Goal: Information Seeking & Learning: Learn about a topic

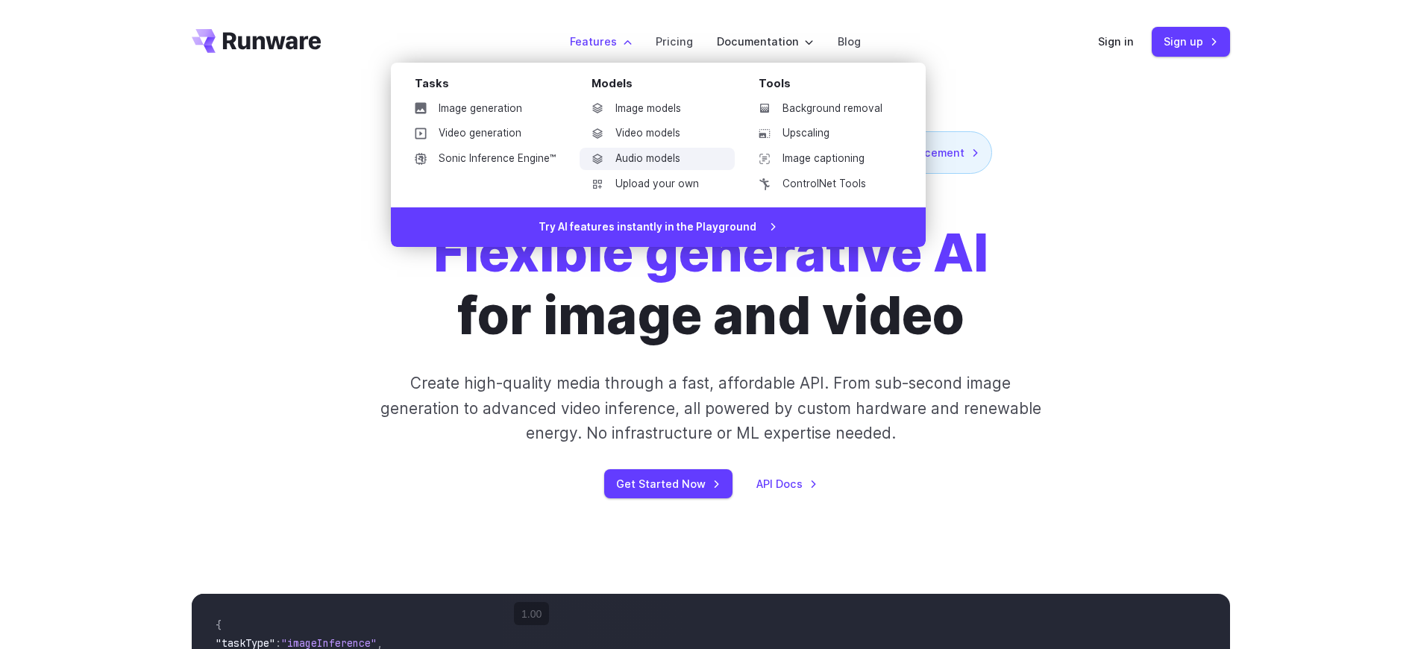
click at [672, 155] on link "Audio models" at bounding box center [656, 159] width 155 height 22
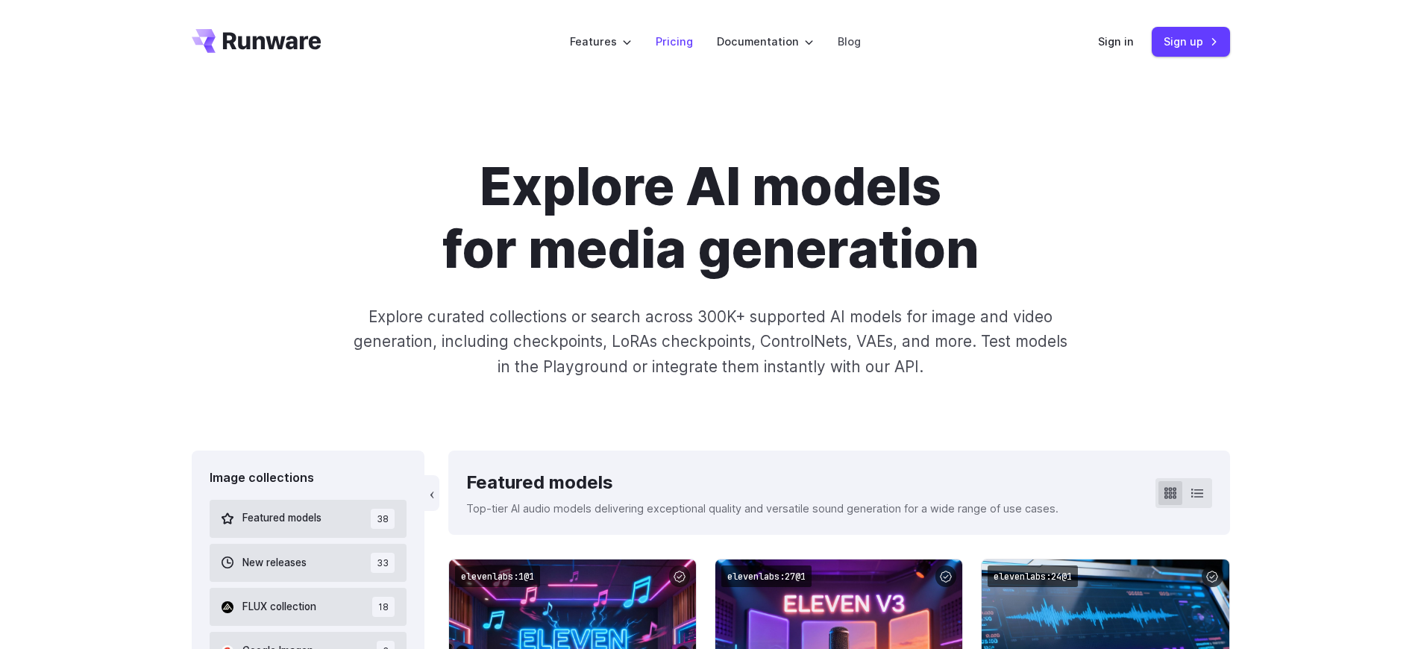
click at [679, 42] on link "Pricing" at bounding box center [674, 41] width 37 height 17
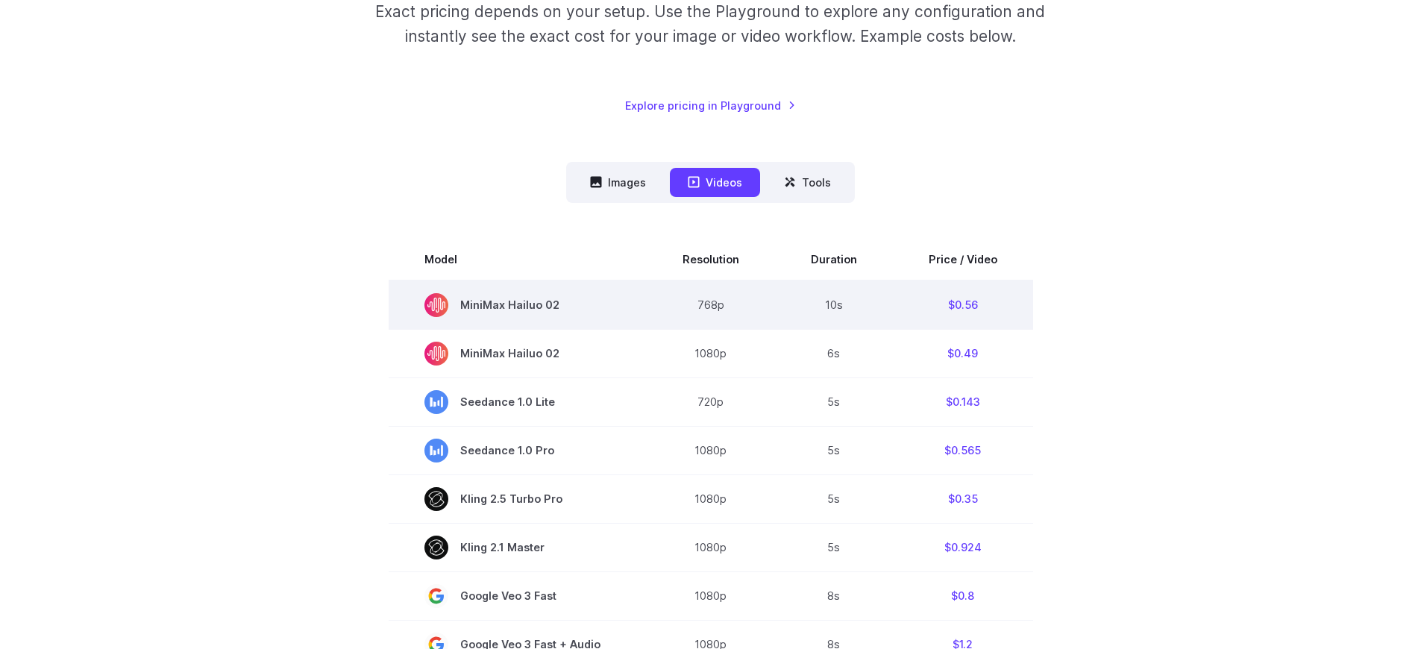
scroll to position [279, 0]
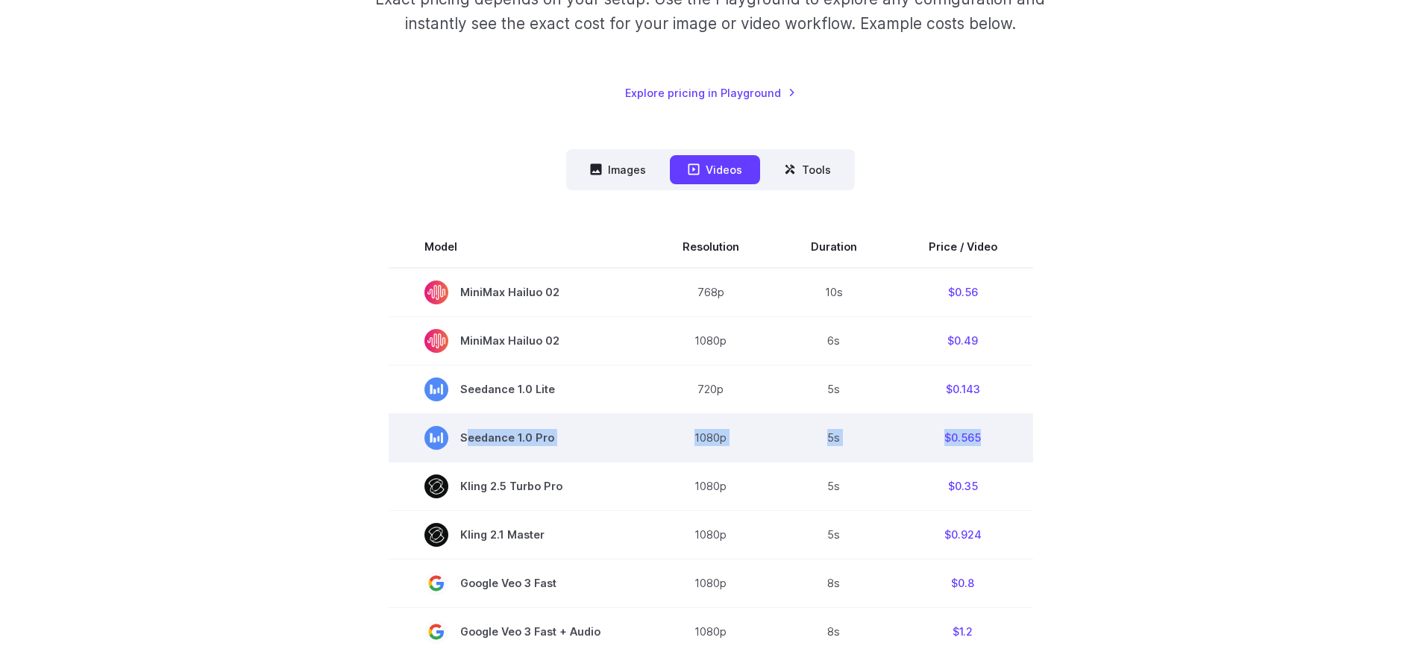
drag, startPoint x: 458, startPoint y: 439, endPoint x: 1026, endPoint y: 439, distance: 568.3
click at [1026, 439] on tr "Seedance 1.0 Pro 1080p 5s $0.565" at bounding box center [711, 437] width 644 height 48
click at [1020, 437] on td "$0.565" at bounding box center [963, 437] width 140 height 48
drag, startPoint x: 981, startPoint y: 439, endPoint x: 905, endPoint y: 437, distance: 76.1
click at [905, 437] on td "$0.565" at bounding box center [963, 437] width 140 height 48
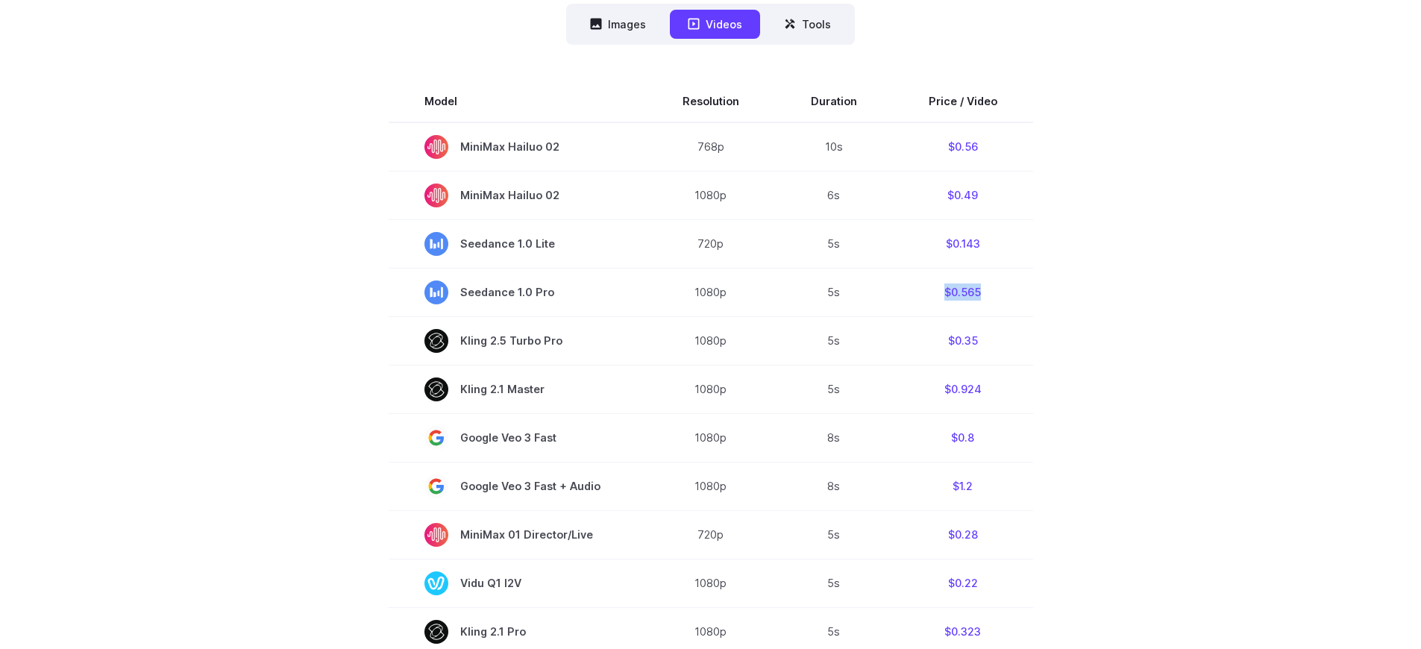
scroll to position [450, 0]
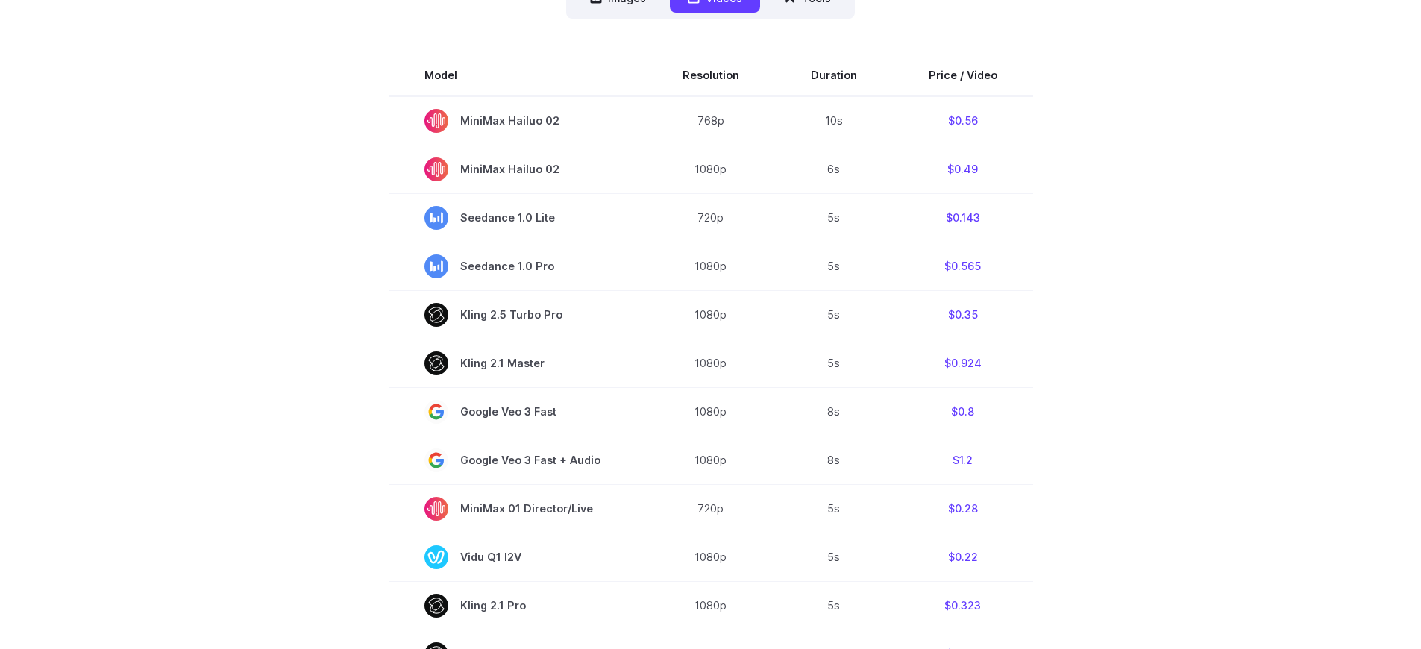
click at [1074, 372] on section "Model Resolution Duration Price / Video MiniMax Hailuo 02 768p 10s $0.56 MiniMa…" at bounding box center [711, 584] width 1038 height 1060
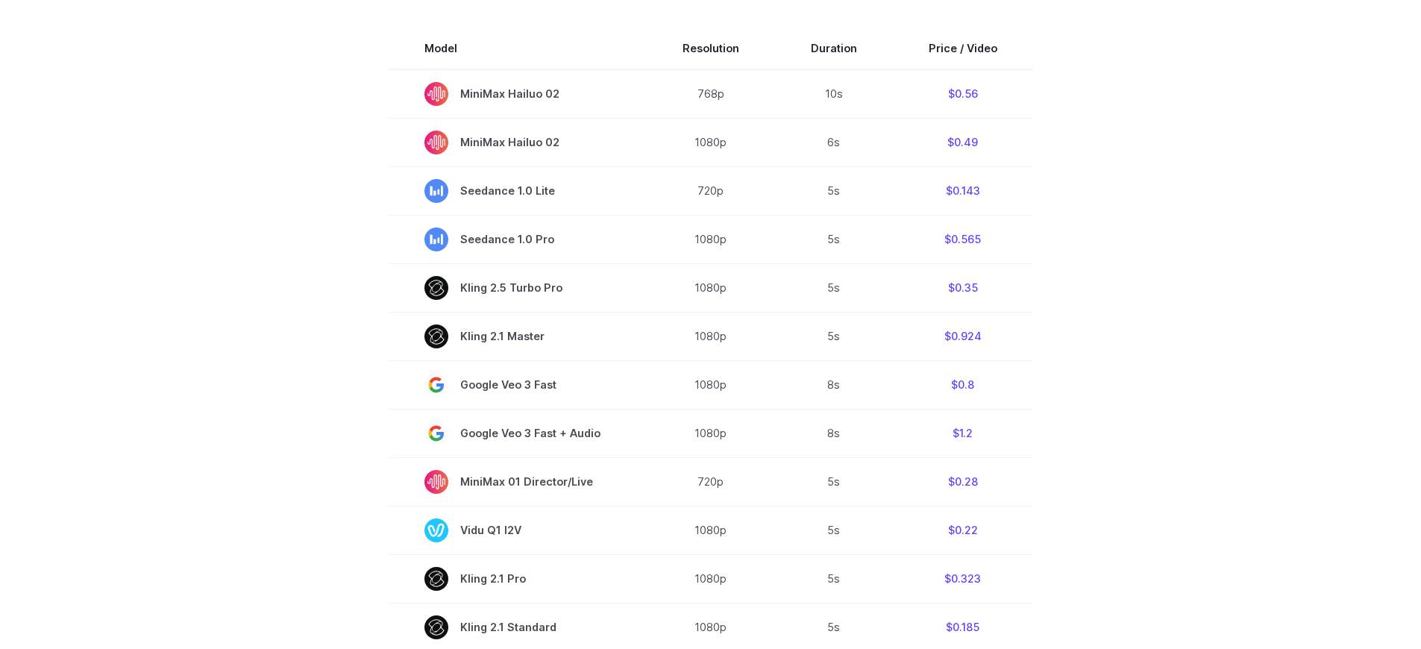
scroll to position [480, 0]
click at [1184, 336] on section "Model Resolution Duration Price / Video MiniMax Hailuo 02 768p 10s $0.56 MiniMa…" at bounding box center [711, 555] width 1038 height 1060
click at [1186, 305] on section "Model Resolution Duration Price / Video MiniMax Hailuo 02 768p 10s $0.56 MiniMa…" at bounding box center [711, 555] width 1038 height 1060
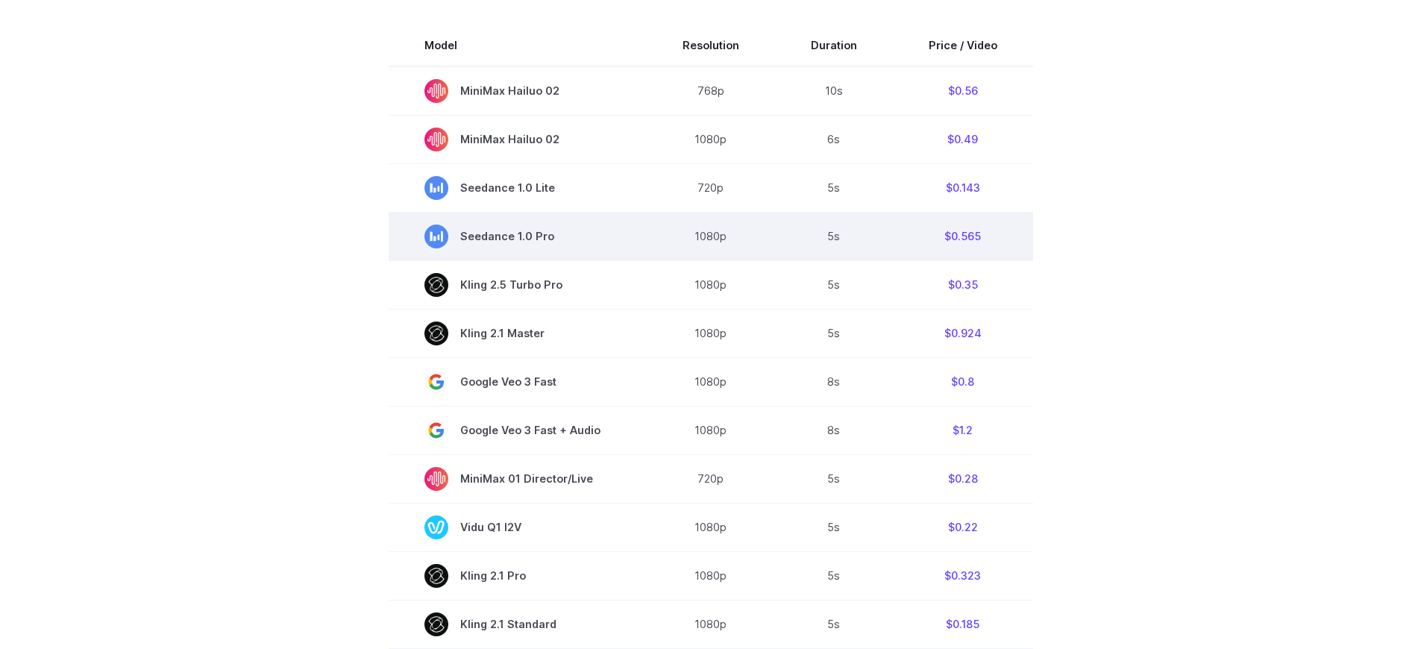
click at [579, 252] on td "Seedance 1.0 Pro" at bounding box center [518, 236] width 258 height 48
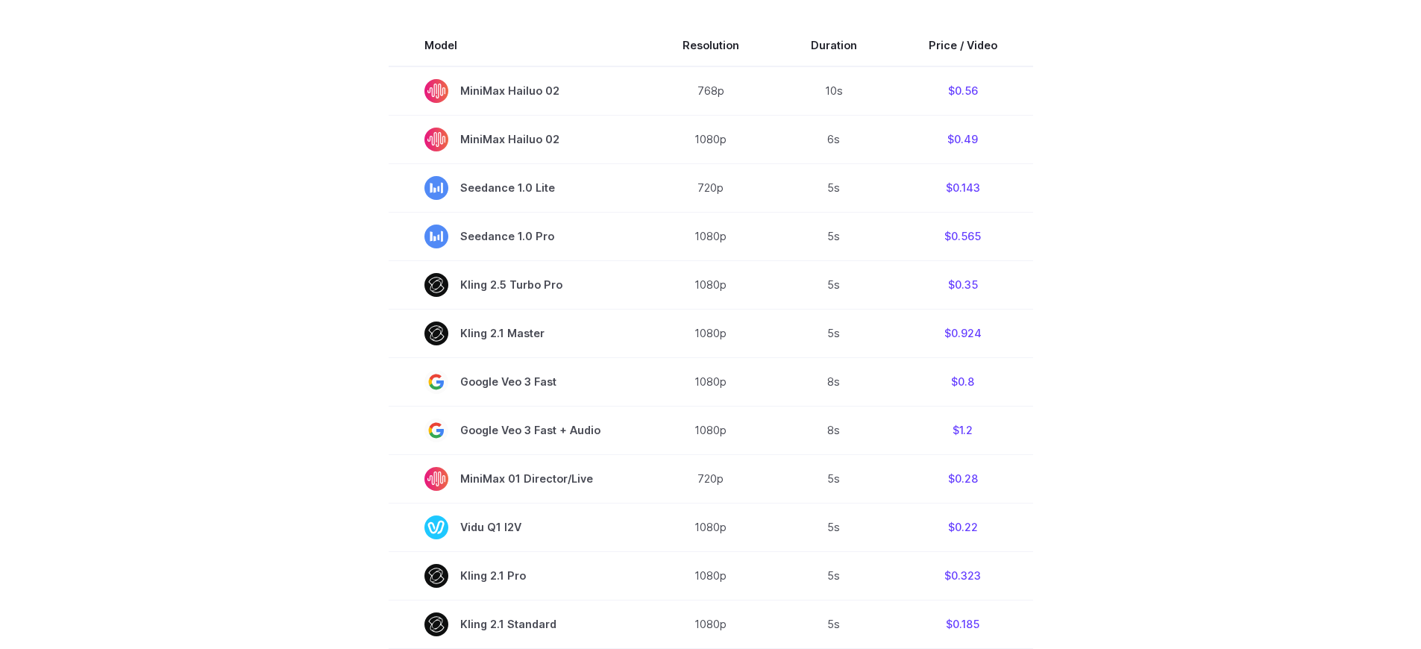
click at [1174, 309] on section "Model Resolution Duration Price / Video MiniMax Hailuo 02 768p 10s $0.56 MiniMa…" at bounding box center [711, 555] width 1038 height 1060
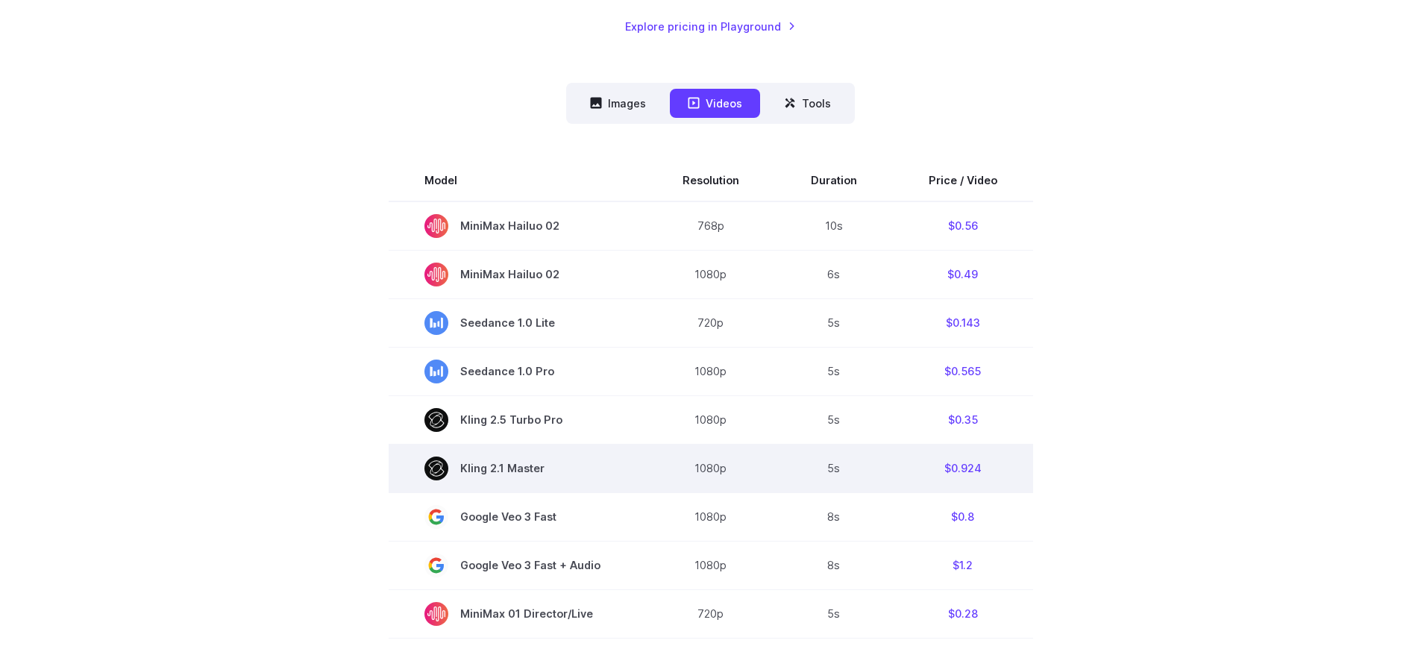
scroll to position [541, 0]
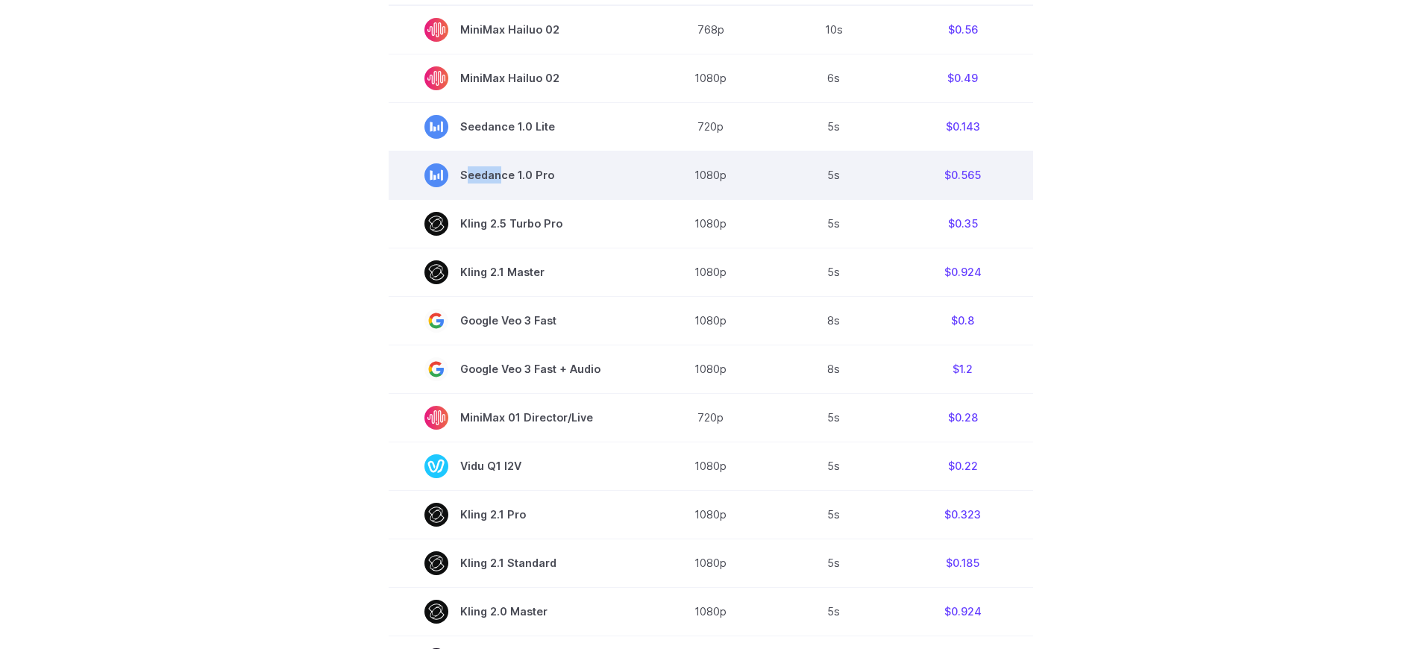
drag, startPoint x: 498, startPoint y: 173, endPoint x: 647, endPoint y: 172, distance: 148.4
click at [647, 172] on td "Seedance 1.0 Pro" at bounding box center [518, 175] width 258 height 48
click at [626, 178] on td "Seedance 1.0 Pro" at bounding box center [518, 175] width 258 height 48
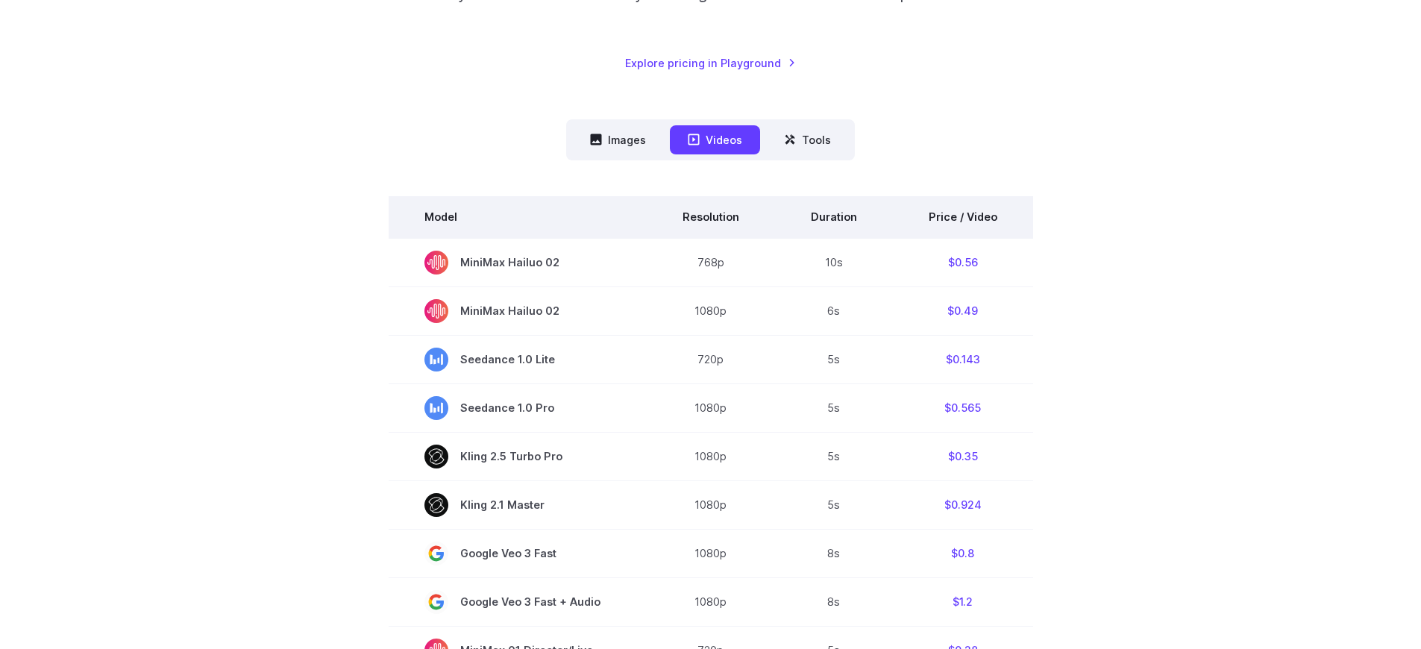
scroll to position [292, 0]
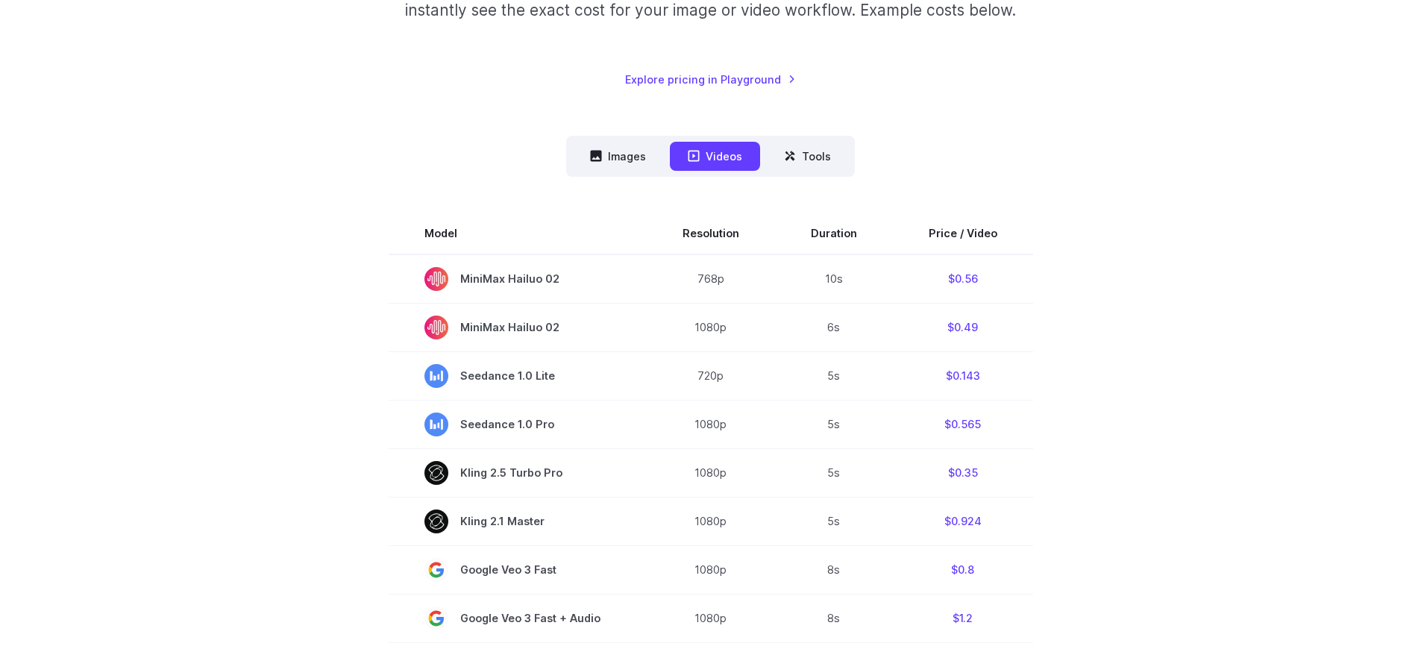
click at [620, 140] on nav "Images Videos Tools ****** ****** *****" at bounding box center [710, 156] width 289 height 41
click at [620, 153] on button "Images" at bounding box center [618, 156] width 92 height 29
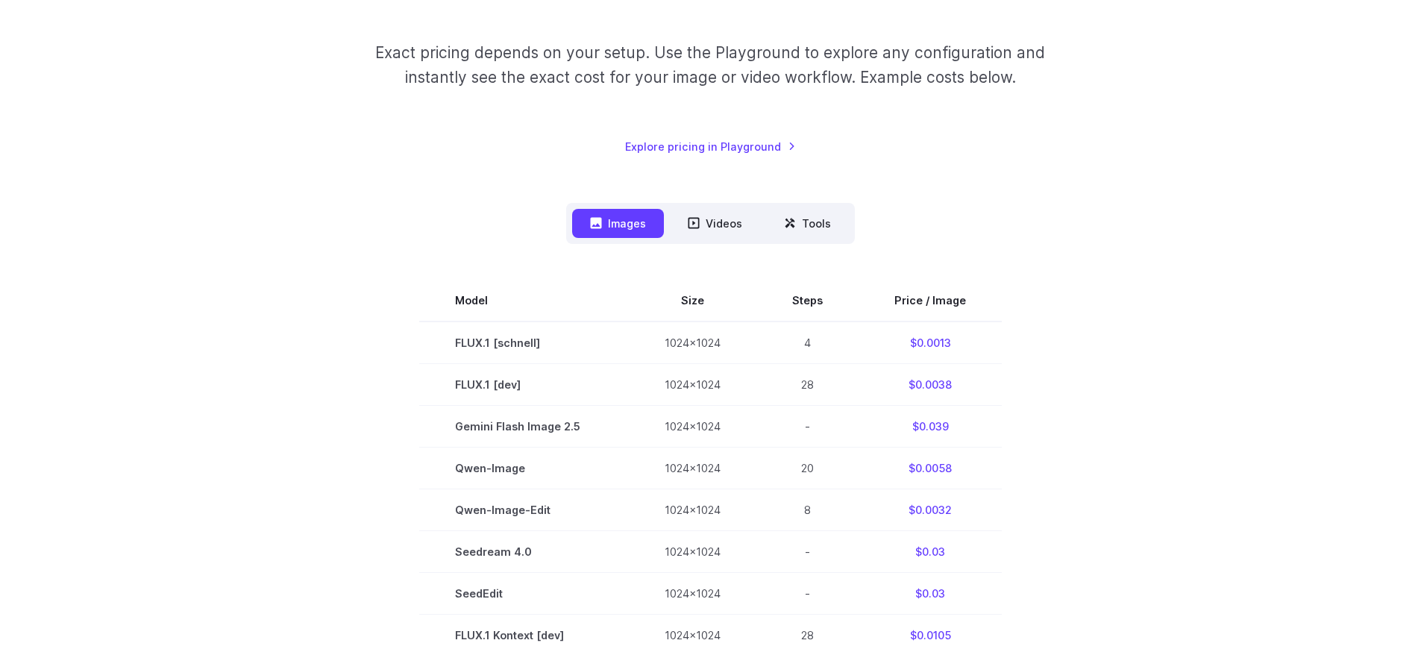
scroll to position [0, 0]
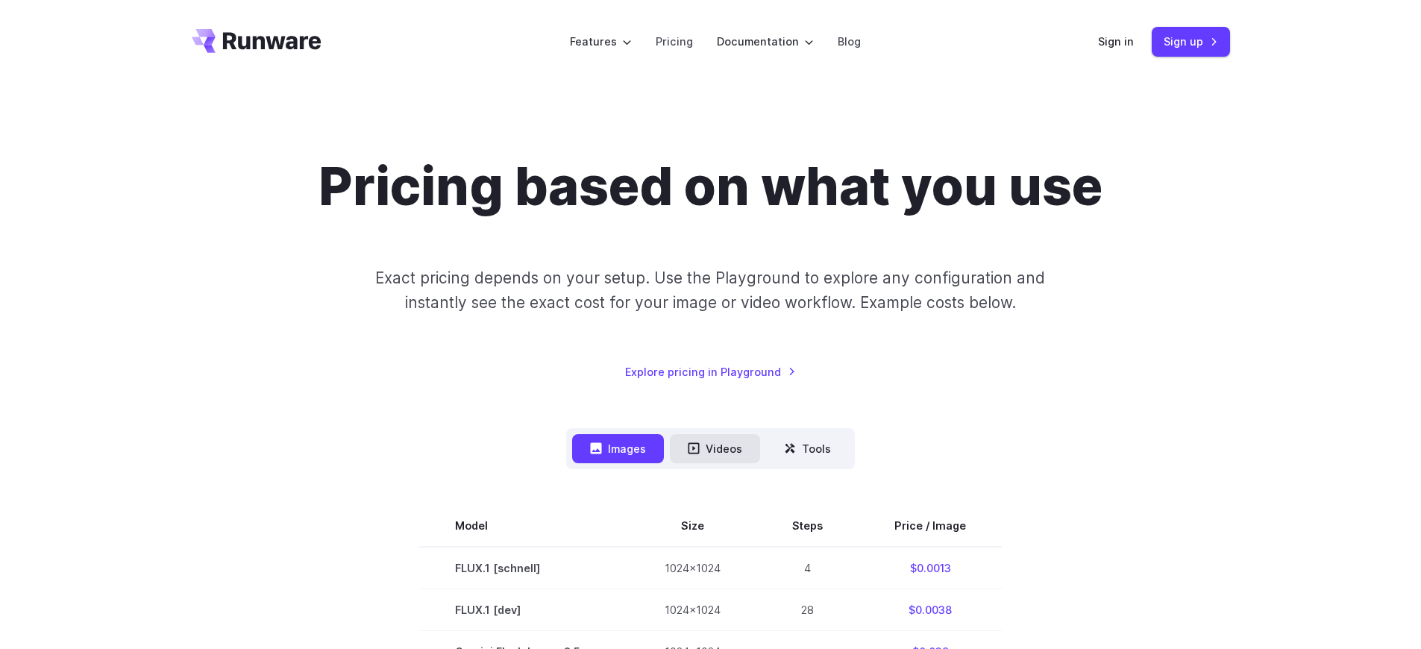
click at [723, 440] on button "Videos" at bounding box center [715, 448] width 90 height 29
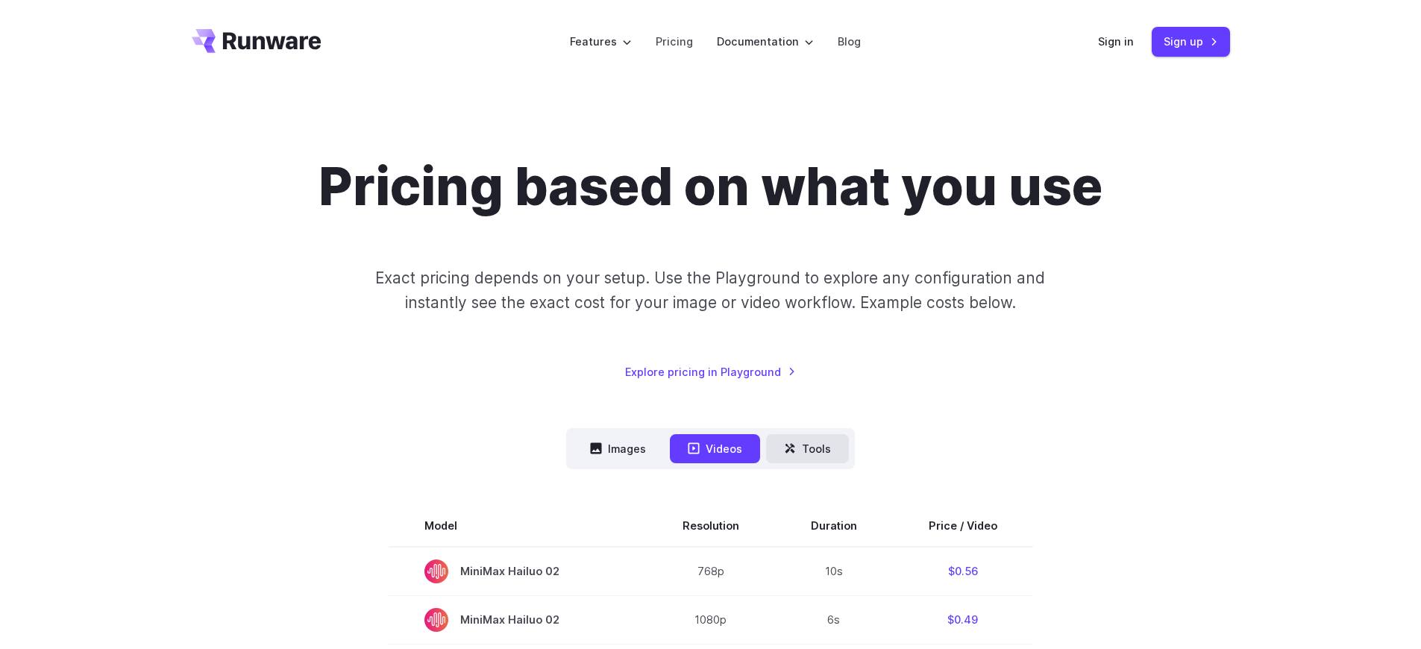
click at [798, 435] on button "Tools" at bounding box center [807, 448] width 83 height 29
